Goal: Find specific page/section: Find specific page/section

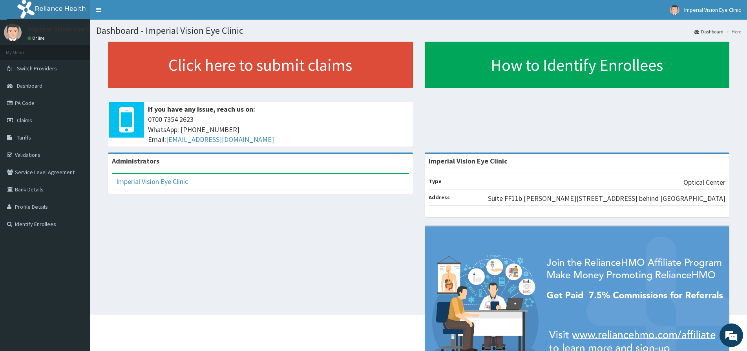
click at [203, 218] on div "Administrators Imperial Vision Eye Clinic Full Name Imperial Vision Eye Clinic …" at bounding box center [418, 272] width 645 height 241
click at [221, 10] on nav "Toggle navigation Imperial Vision Eye Clinic Imperial Vision Eye Clinic - [EMAI…" at bounding box center [418, 10] width 657 height 20
click at [259, 223] on div "Administrators Imperial Vision Eye Clinic Full Name Imperial Vision Eye Clinic …" at bounding box center [418, 272] width 645 height 241
click at [260, 222] on div "Administrators Imperial Vision Eye Clinic Full Name Imperial Vision Eye Clinic …" at bounding box center [418, 272] width 645 height 241
click at [263, 217] on div "Administrators Imperial Vision Eye Clinic Full Name Imperial Vision Eye Clinic …" at bounding box center [418, 272] width 645 height 241
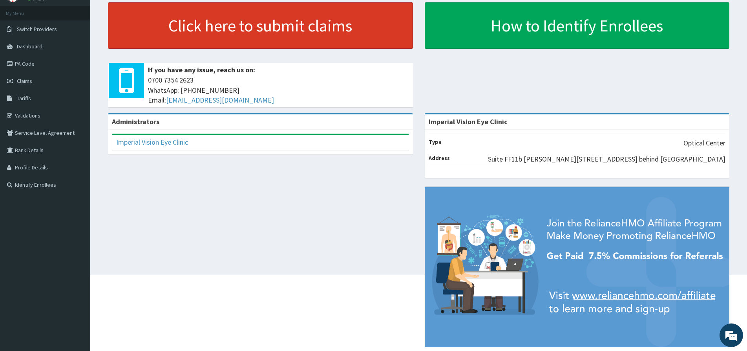
scroll to position [57, 0]
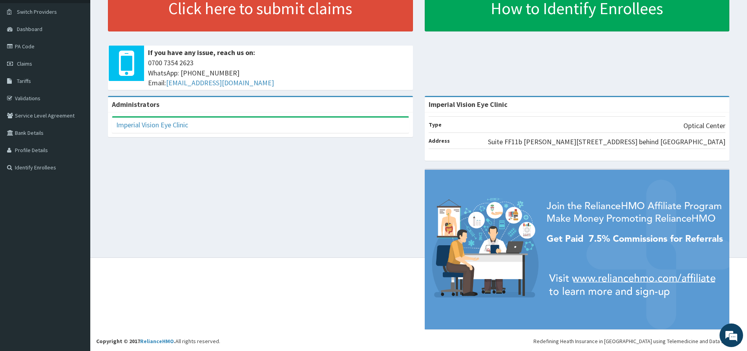
drag, startPoint x: 148, startPoint y: 51, endPoint x: 404, endPoint y: 322, distance: 372.7
click at [611, 350] on html "RelianceHMO Provider Portal | Dashboard R EL Toggle navigation Imperial Vision …" at bounding box center [373, 146] width 747 height 407
click at [260, 186] on div "Administrators Imperial Vision Eye Clinic Full Name Imperial Vision Eye Clinic …" at bounding box center [418, 216] width 645 height 241
click at [281, 246] on div "Administrators Imperial Vision Eye Clinic Full Name Imperial Vision Eye Clinic …" at bounding box center [418, 216] width 645 height 241
drag, startPoint x: 318, startPoint y: 81, endPoint x: 234, endPoint y: 163, distance: 117.7
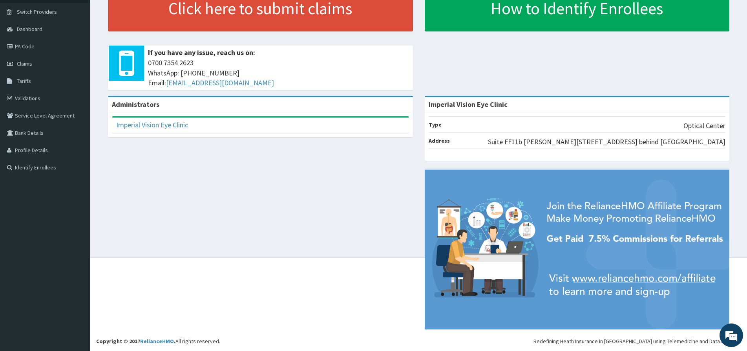
click at [234, 163] on div "Administrators Imperial Vision Eye Clinic Full Name Imperial Vision Eye Clinic …" at bounding box center [418, 216] width 645 height 241
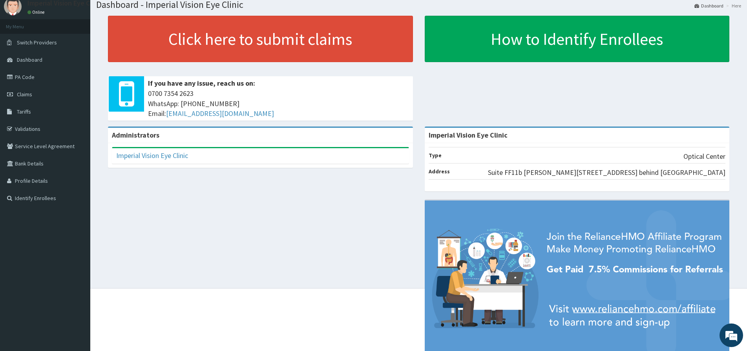
scroll to position [0, 0]
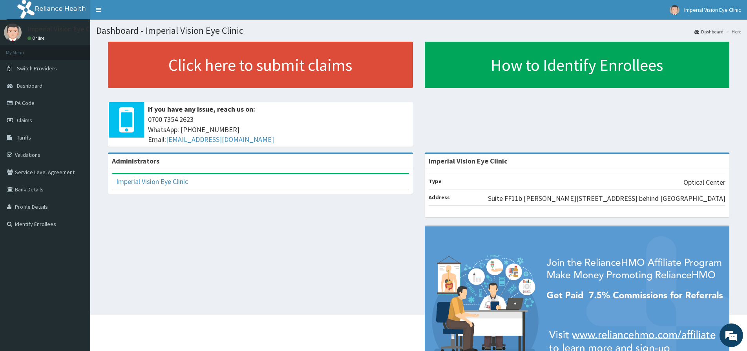
click at [260, 253] on div "Administrators Imperial Vision Eye Clinic Full Name Imperial Vision Eye Clinic …" at bounding box center [418, 272] width 645 height 241
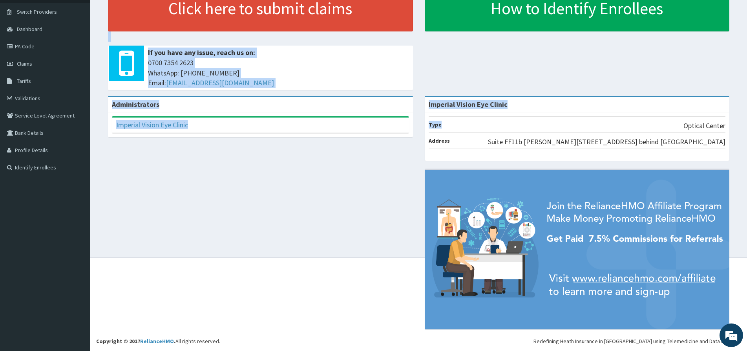
drag, startPoint x: 97, startPoint y: 31, endPoint x: 408, endPoint y: 122, distance: 324.9
click at [592, 130] on div "Dashboard - Imperial Vision Eye Clinic Dashboard Here Click here to submit clai…" at bounding box center [418, 110] width 657 height 294
click at [283, 166] on div "Administrators Imperial Vision Eye Clinic Full Name Imperial Vision Eye Clinic …" at bounding box center [418, 216] width 645 height 241
click at [280, 159] on div "Administrators Imperial Vision Eye Clinic Full Name Imperial Vision Eye Clinic …" at bounding box center [418, 216] width 645 height 241
click at [277, 159] on div "Administrators Imperial Vision Eye Clinic Full Name Imperial Vision Eye Clinic …" at bounding box center [418, 216] width 645 height 241
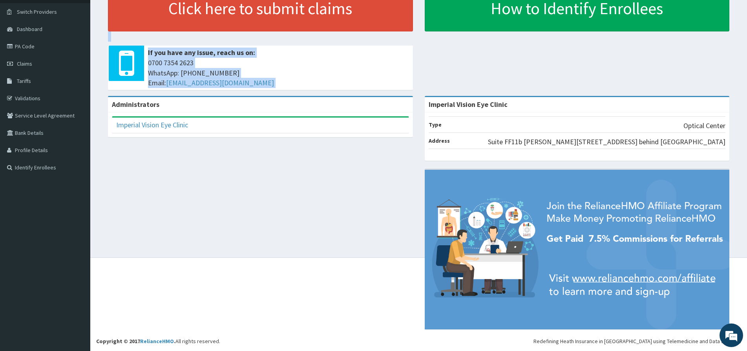
click at [377, 149] on div "Administrators Imperial Vision Eye Clinic Full Name Imperial Vision Eye Clinic …" at bounding box center [418, 216] width 645 height 241
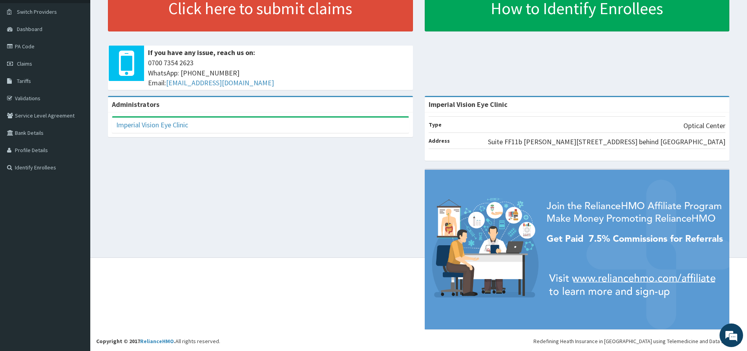
drag, startPoint x: 302, startPoint y: 181, endPoint x: 297, endPoint y: 184, distance: 5.6
click at [297, 184] on div "Administrators Imperial Vision Eye Clinic Full Name Imperial Vision Eye Clinic …" at bounding box center [418, 216] width 645 height 241
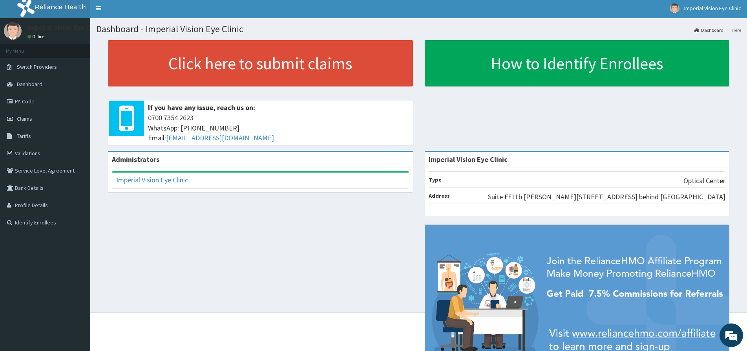
scroll to position [0, 0]
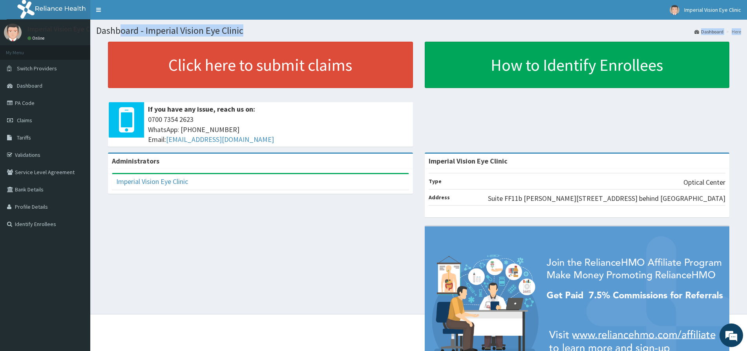
drag, startPoint x: 97, startPoint y: 31, endPoint x: 182, endPoint y: 40, distance: 85.7
click at [182, 40] on div "Dashboard - Imperial Vision Eye Clinic Dashboard Here Click here to submit clai…" at bounding box center [418, 167] width 657 height 294
click at [230, 190] on div "Imperial Vision Eye Clinic Full Name Imperial Vision Eye Clinic Email Address […" at bounding box center [260, 181] width 305 height 25
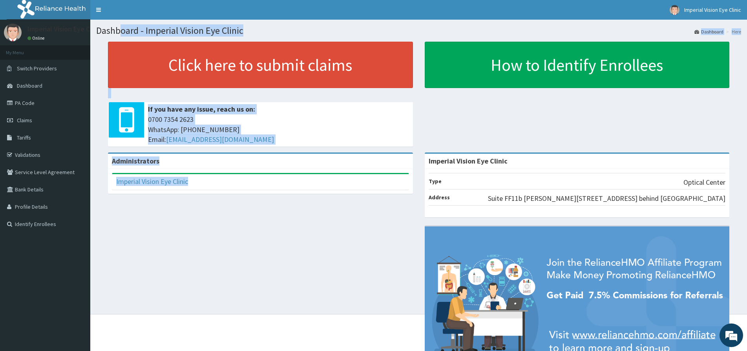
drag, startPoint x: 97, startPoint y: 27, endPoint x: 369, endPoint y: 176, distance: 310.3
click at [369, 176] on div "Dashboard - Imperial Vision Eye Clinic Dashboard Here Click here to submit clai…" at bounding box center [418, 167] width 657 height 294
click at [340, 212] on div "Administrators Imperial Vision Eye Clinic Full Name Imperial Vision Eye Clinic …" at bounding box center [418, 272] width 645 height 241
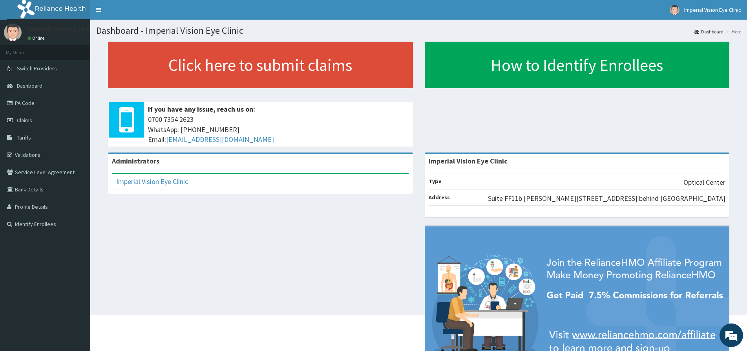
click at [210, 233] on div "Administrators Imperial Vision Eye Clinic Full Name Imperial Vision Eye Clinic …" at bounding box center [418, 272] width 645 height 241
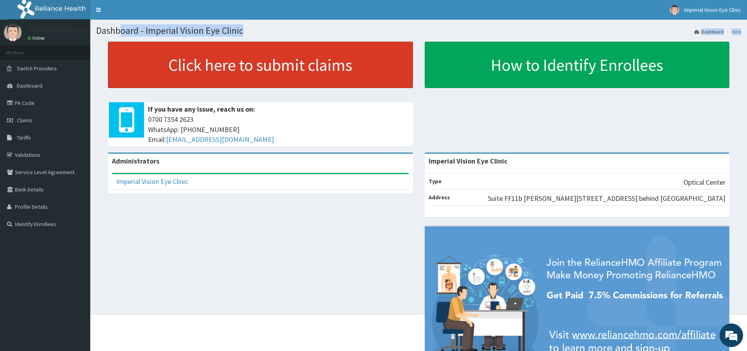
drag, startPoint x: 96, startPoint y: 31, endPoint x: 293, endPoint y: 69, distance: 200.8
click at [293, 69] on div "Dashboard - Imperial Vision Eye Clinic Dashboard Here Click here to submit clai…" at bounding box center [418, 167] width 657 height 294
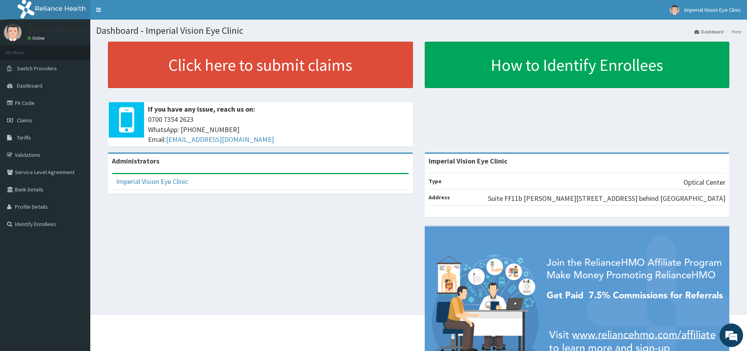
click at [282, 221] on div "Administrators Imperial Vision Eye Clinic Full Name Imperial Vision Eye Clinic …" at bounding box center [418, 272] width 645 height 241
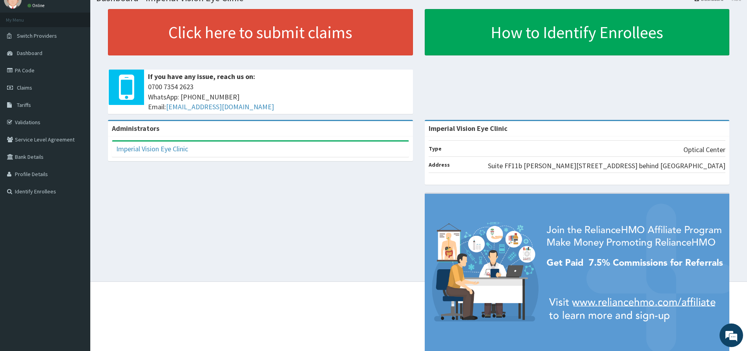
scroll to position [57, 0]
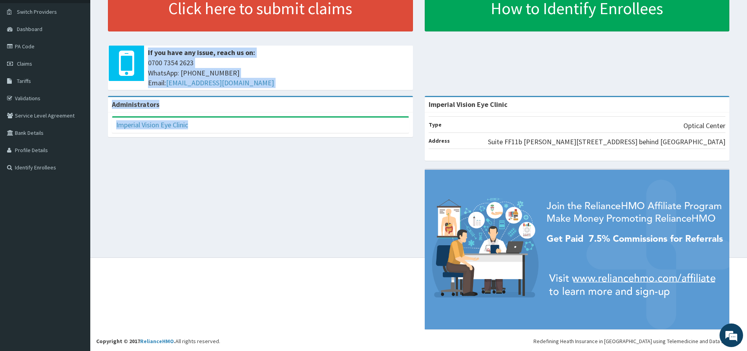
drag, startPoint x: 148, startPoint y: 51, endPoint x: 340, endPoint y: 128, distance: 207.5
click at [340, 77] on section "Click here to submit claims If you have any issue, reach us on: [PHONE_NUMBER] …" at bounding box center [418, 28] width 657 height 98
click at [355, 202] on div "Administrators Imperial Vision Eye Clinic Full Name Imperial Vision Eye Clinic …" at bounding box center [418, 216] width 645 height 241
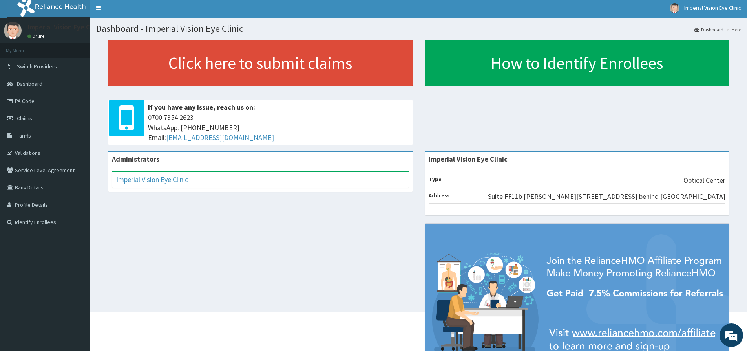
scroll to position [0, 0]
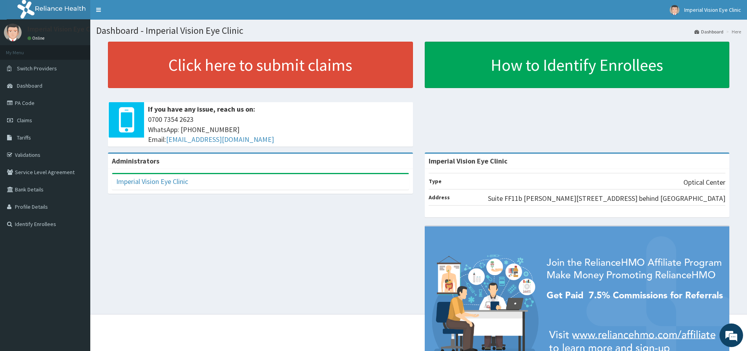
click at [380, 231] on div "Administrators Imperial Vision Eye Clinic Full Name Imperial Vision Eye Clinic …" at bounding box center [418, 272] width 645 height 241
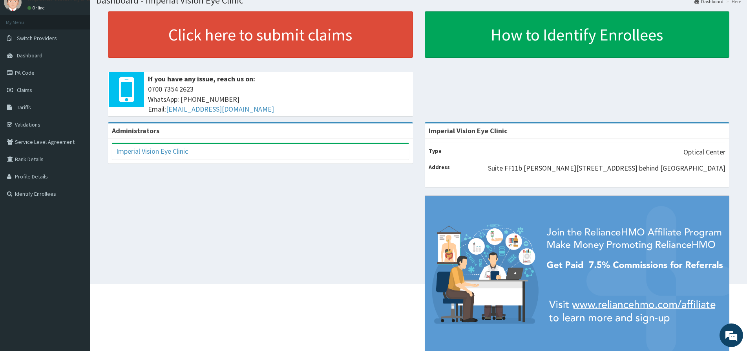
scroll to position [57, 0]
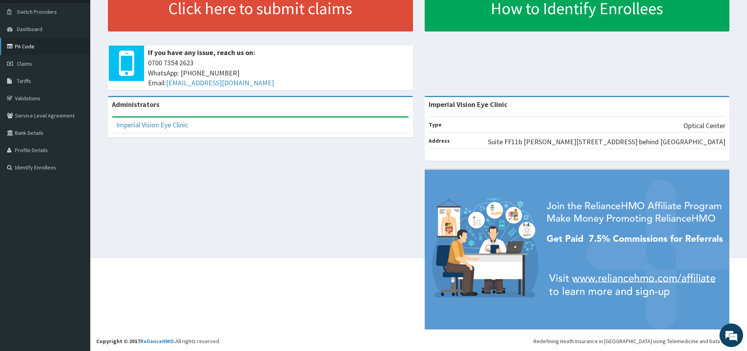
click at [44, 45] on link "PA Code" at bounding box center [45, 46] width 90 height 17
